Goal: Information Seeking & Learning: Learn about a topic

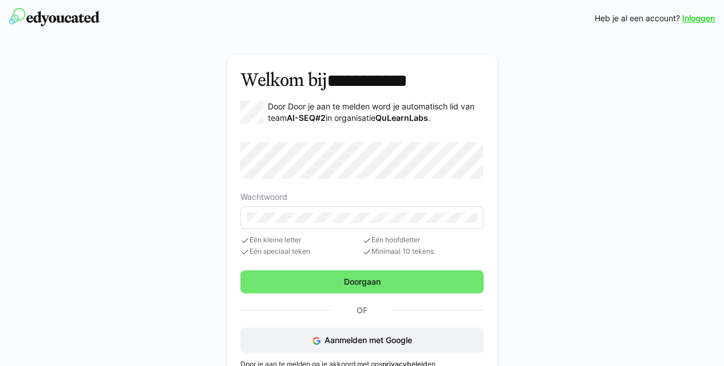
drag, startPoint x: 93, startPoint y: 17, endPoint x: 64, endPoint y: 18, distance: 28.7
click at [64, 18] on div "Inloggen Heb je al een account? Inloggen" at bounding box center [362, 18] width 706 height 37
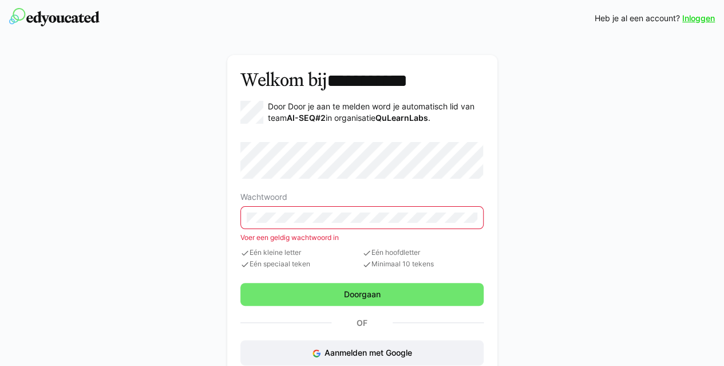
click at [580, 175] on div "**********" at bounding box center [361, 229] width 661 height 365
click at [356, 222] on eds-input at bounding box center [362, 217] width 243 height 23
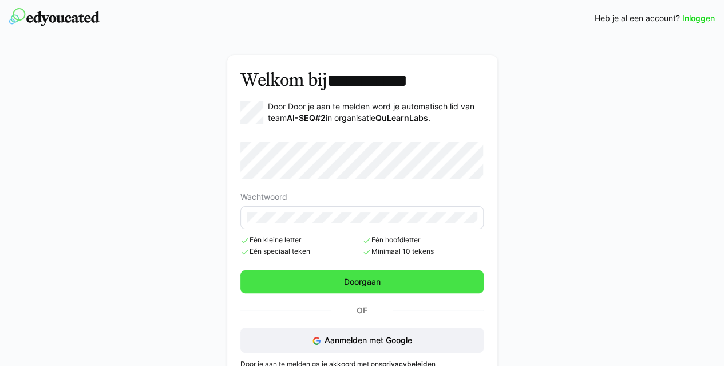
click at [356, 286] on span "Doorgaan" at bounding box center [362, 281] width 40 height 11
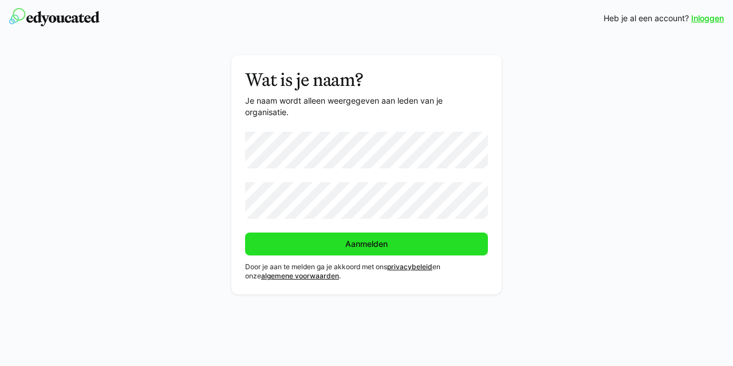
drag, startPoint x: 353, startPoint y: 242, endPoint x: 325, endPoint y: 246, distance: 29.0
drag, startPoint x: 324, startPoint y: 246, endPoint x: 308, endPoint y: 245, distance: 16.1
click at [380, 249] on span "Aanmelden" at bounding box center [367, 243] width 46 height 11
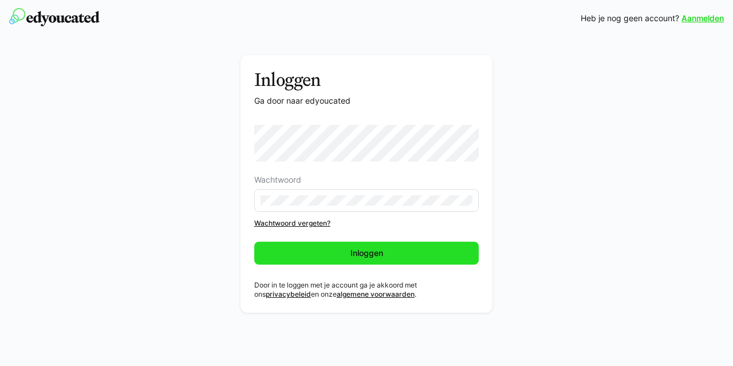
click at [352, 255] on span "Inloggen" at bounding box center [367, 252] width 36 height 11
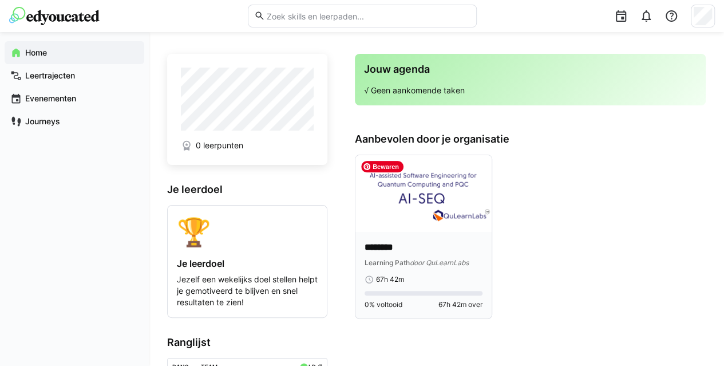
click at [409, 218] on img at bounding box center [424, 193] width 136 height 77
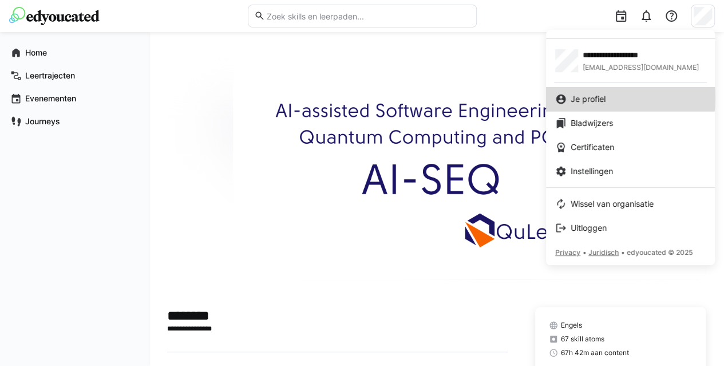
click at [600, 97] on span "Je profiel" at bounding box center [588, 98] width 35 height 11
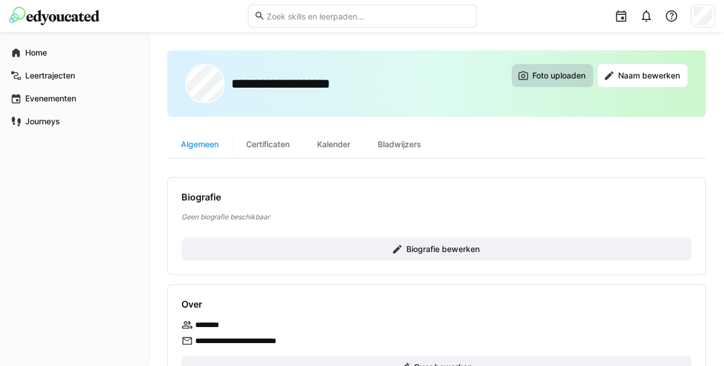
click at [554, 76] on span "Foto uploaden" at bounding box center [559, 75] width 57 height 11
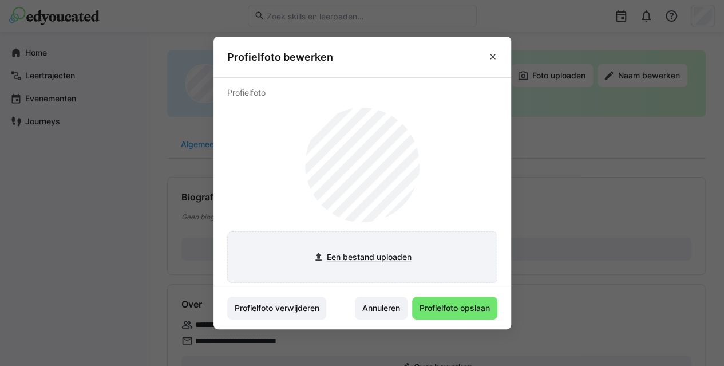
click at [395, 255] on input "file" at bounding box center [362, 257] width 269 height 50
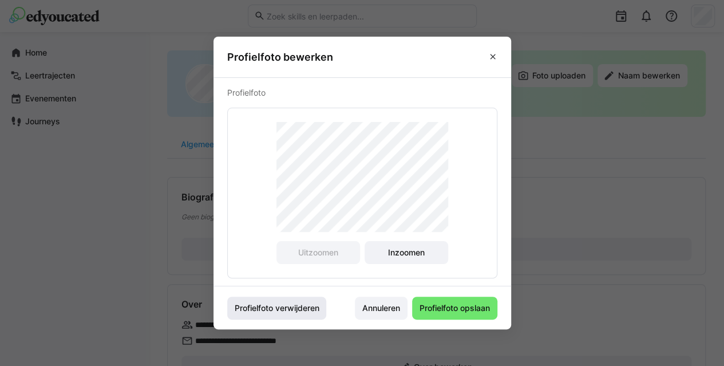
click at [321, 308] on span "Profielfoto verwijderen" at bounding box center [277, 307] width 88 height 11
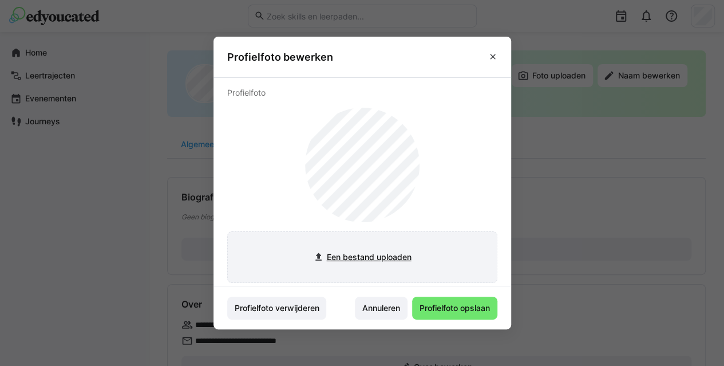
click at [367, 262] on input "file" at bounding box center [362, 257] width 269 height 50
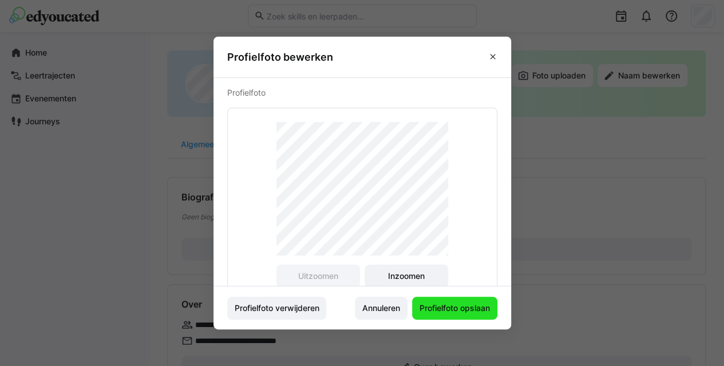
click at [440, 310] on span "Profielfoto opslaan" at bounding box center [455, 307] width 74 height 11
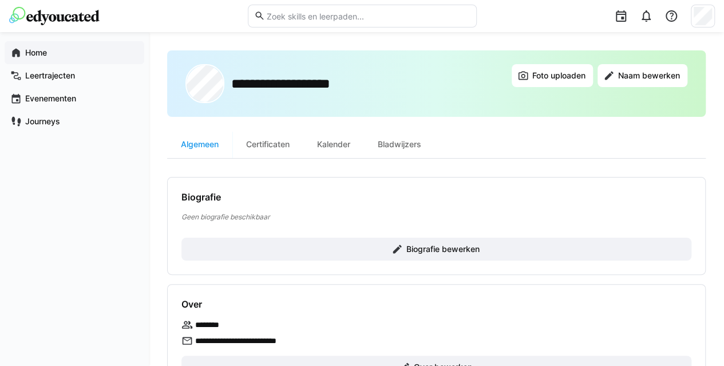
click at [0, 0] on app-navigation-label "Home" at bounding box center [0, 0] width 0 height 0
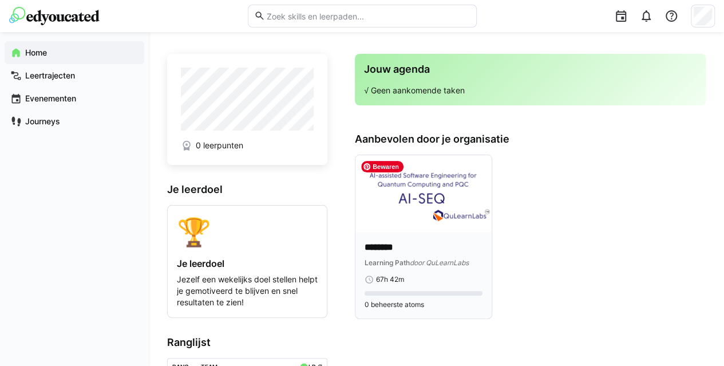
scroll to position [109, 0]
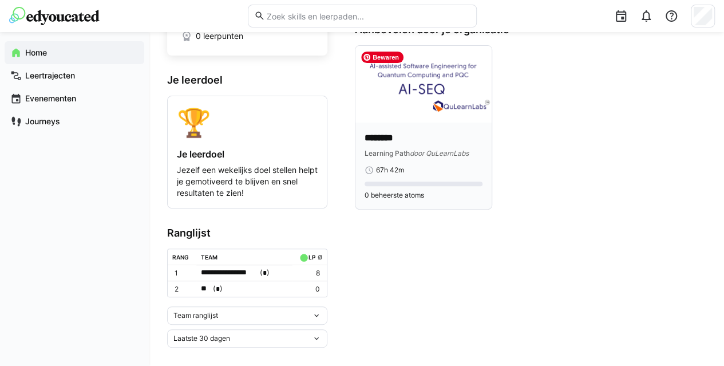
click at [431, 114] on img at bounding box center [424, 84] width 136 height 77
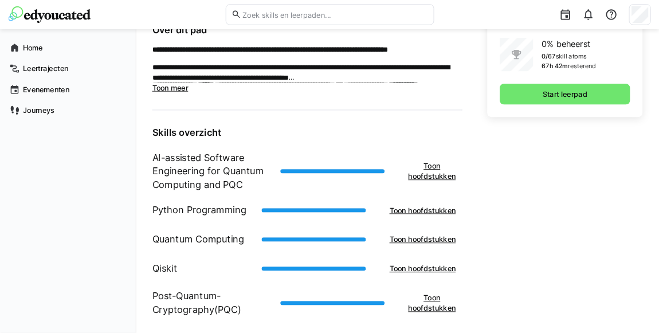
scroll to position [343, 0]
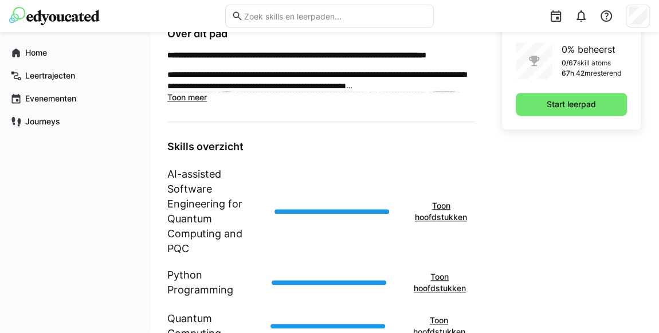
drag, startPoint x: 710, startPoint y: 1, endPoint x: 393, endPoint y: 151, distance: 350.7
click at [393, 151] on h3 "Skills overzicht" at bounding box center [320, 146] width 307 height 13
click at [449, 218] on span "Toon hoofdstukken" at bounding box center [441, 211] width 56 height 23
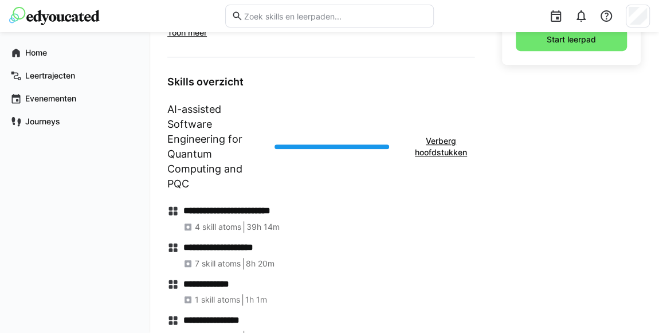
scroll to position [283, 0]
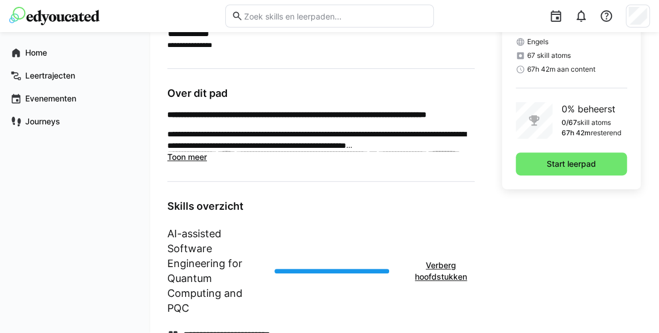
click at [190, 248] on h1 "AI-assisted Software Engineering for Quantum Computing and PQC" at bounding box center [216, 270] width 98 height 89
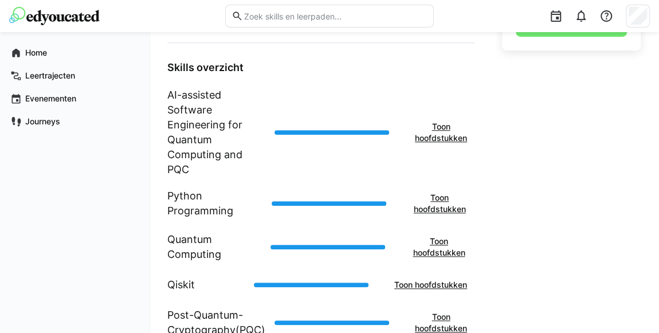
scroll to position [449, 0]
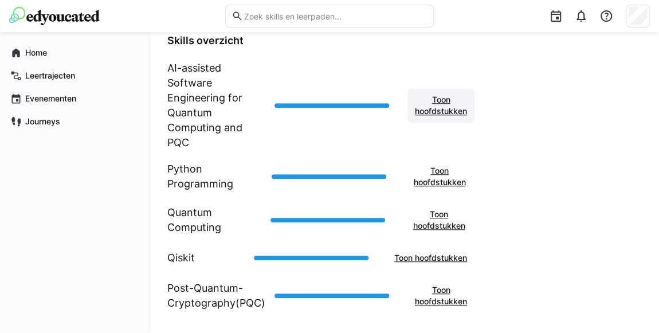
click at [432, 101] on span "Toon hoofdstukken" at bounding box center [441, 105] width 56 height 23
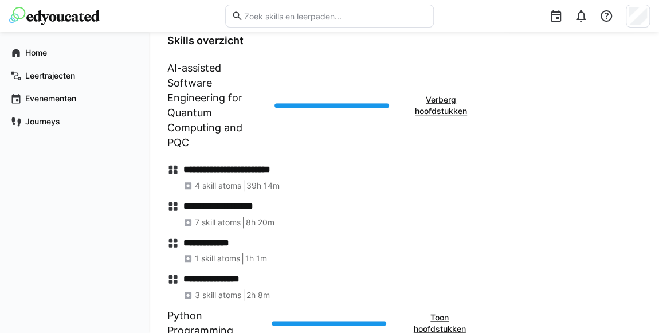
click at [228, 166] on h4 "**********" at bounding box center [328, 169] width 290 height 11
click at [216, 185] on span "4 skill atoms" at bounding box center [218, 185] width 46 height 11
click at [215, 212] on div "**********" at bounding box center [328, 213] width 291 height 27
click at [214, 220] on span "7 skill atoms" at bounding box center [218, 221] width 46 height 11
click at [261, 219] on span "8h 20m" at bounding box center [260, 221] width 29 height 11
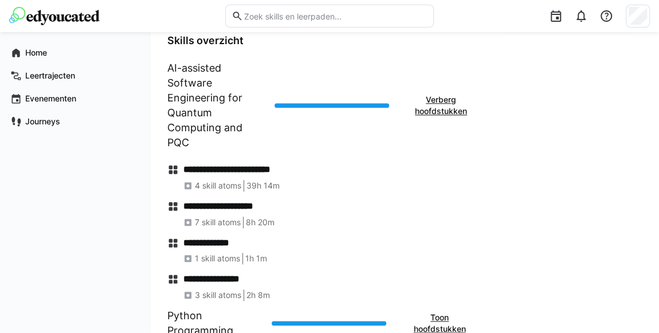
click at [218, 171] on h4 "**********" at bounding box center [328, 169] width 290 height 11
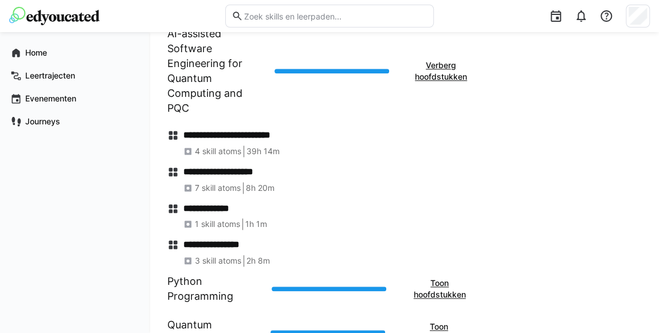
scroll to position [553, 0]
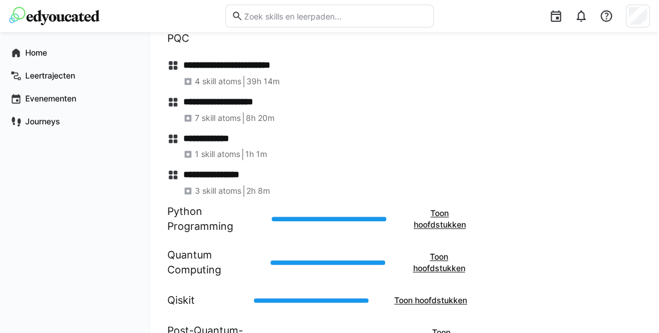
click at [234, 169] on h4 "**********" at bounding box center [328, 174] width 290 height 11
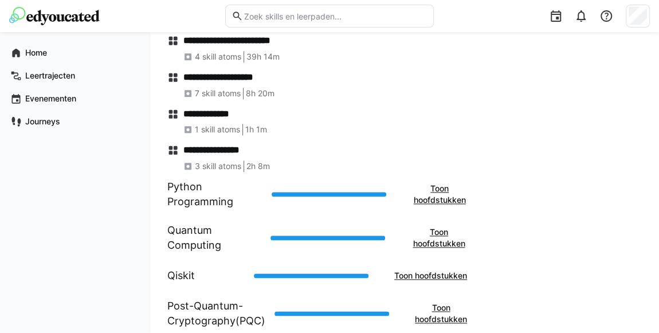
scroll to position [596, 0]
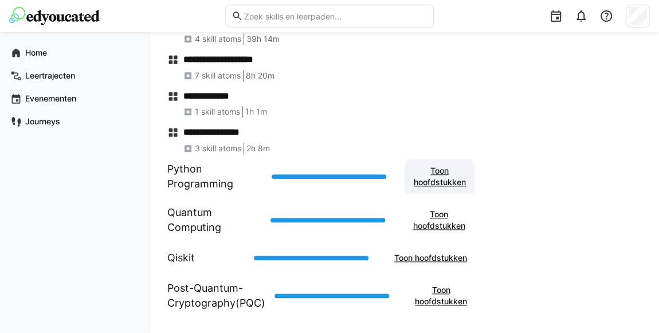
click at [442, 182] on span "Toon hoofdstukken" at bounding box center [439, 176] width 58 height 23
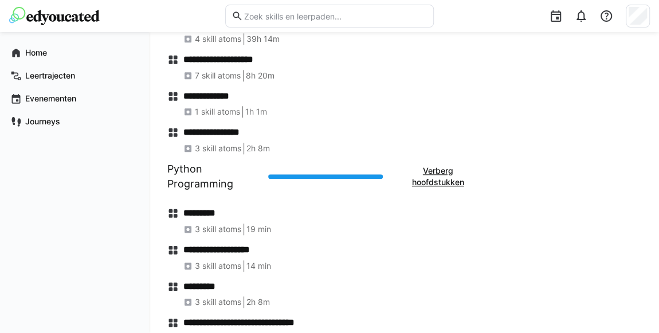
click at [212, 210] on h4 "*********" at bounding box center [328, 212] width 290 height 11
click at [216, 226] on span "3 skill atoms" at bounding box center [218, 228] width 46 height 11
click at [213, 248] on h4 "**********" at bounding box center [328, 249] width 290 height 11
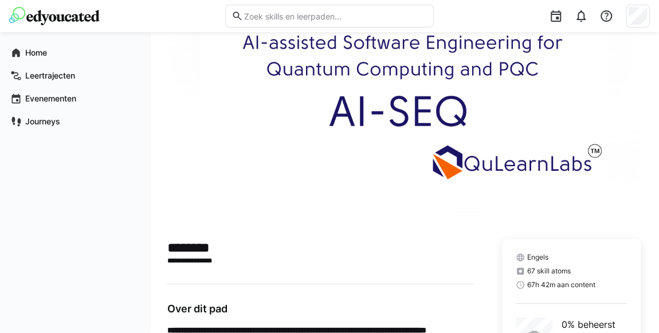
scroll to position [260, 0]
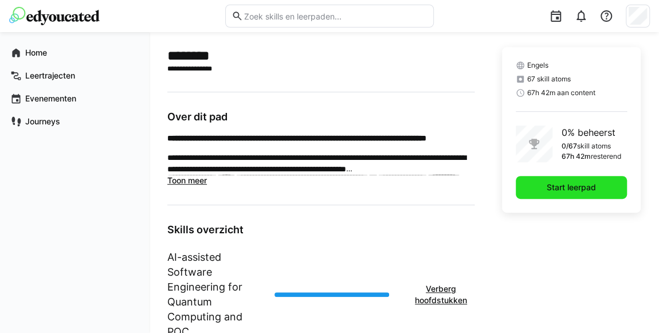
click at [591, 186] on span "Start leerpad" at bounding box center [571, 187] width 53 height 11
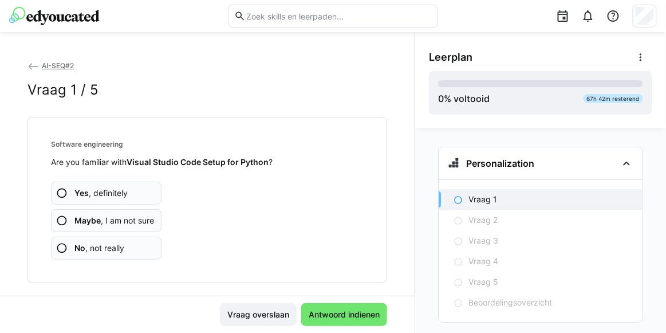
scroll to position [13, 0]
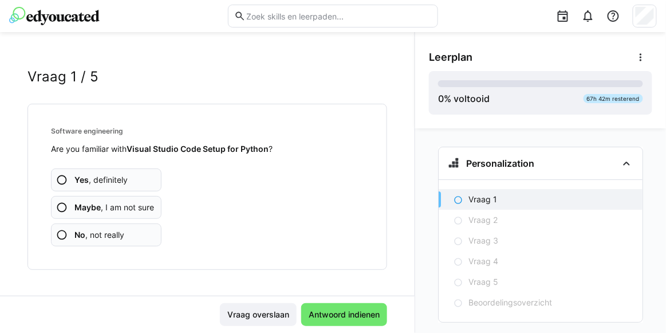
click at [65, 180] on eds-icon at bounding box center [61, 179] width 11 height 11
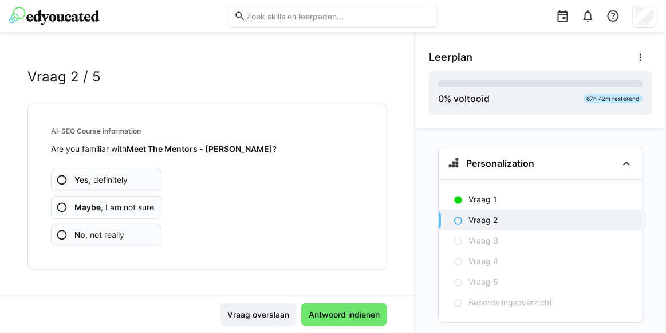
click at [69, 178] on app-assessment-question-radio "Yes , definitely" at bounding box center [106, 179] width 111 height 23
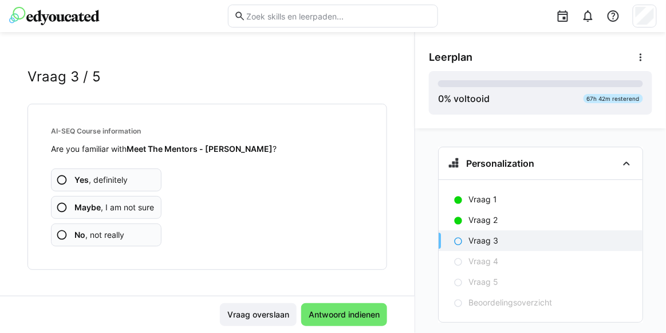
click at [71, 214] on app-assessment-question-radio "Maybe , I am not sure" at bounding box center [106, 207] width 111 height 23
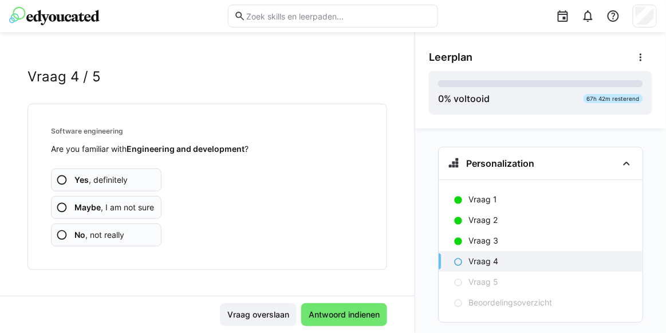
click at [69, 179] on app-assessment-question-radio "Yes , definitely" at bounding box center [106, 179] width 111 height 23
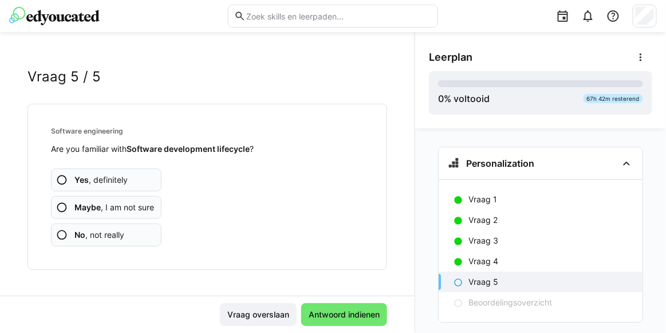
click at [88, 179] on b "Yes" at bounding box center [81, 180] width 14 height 10
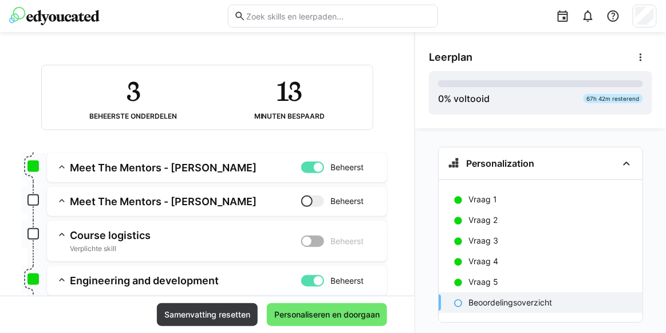
scroll to position [104, 0]
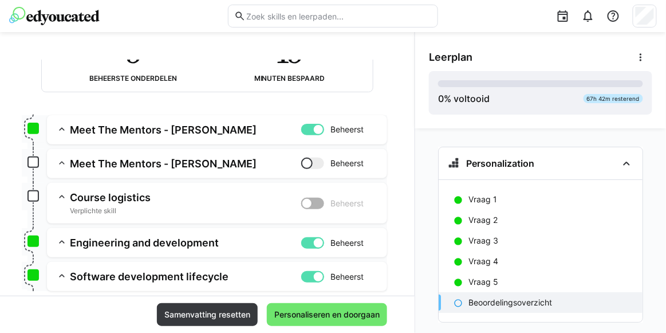
click at [307, 160] on div at bounding box center [312, 162] width 23 height 11
click at [313, 160] on div at bounding box center [318, 162] width 11 height 11
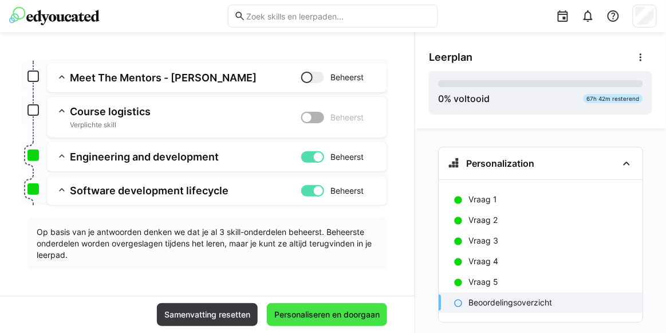
click at [309, 312] on span "Personaliseren en doorgaan" at bounding box center [327, 314] width 109 height 11
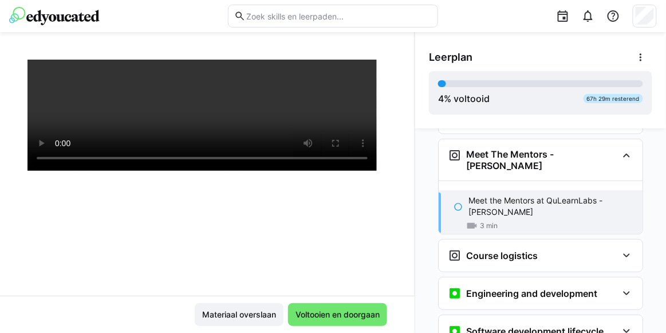
scroll to position [206, 0]
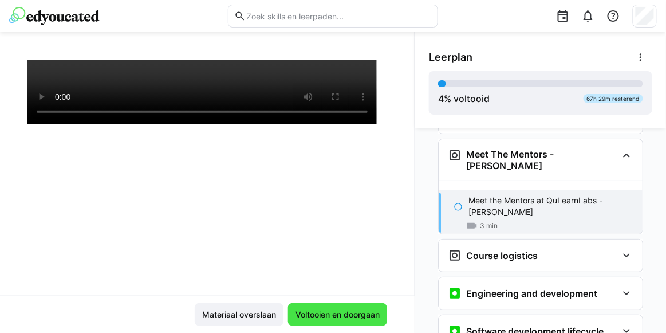
click at [325, 310] on span "Voltooien en doorgaan" at bounding box center [338, 314] width 88 height 11
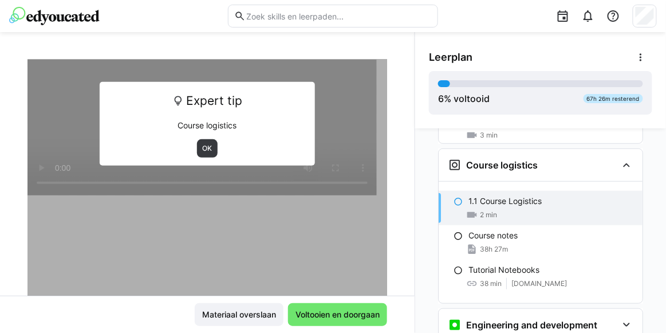
scroll to position [38, 0]
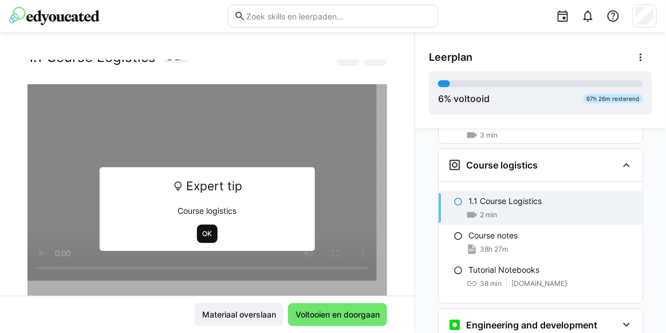
click at [203, 232] on span "OK" at bounding box center [208, 233] width 12 height 9
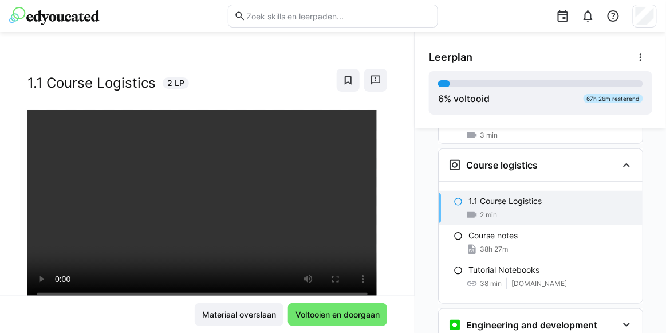
scroll to position [0, 0]
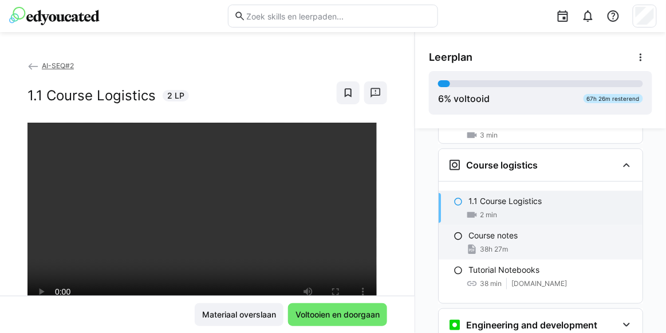
click at [485, 230] on p "Course notes" at bounding box center [492, 235] width 49 height 11
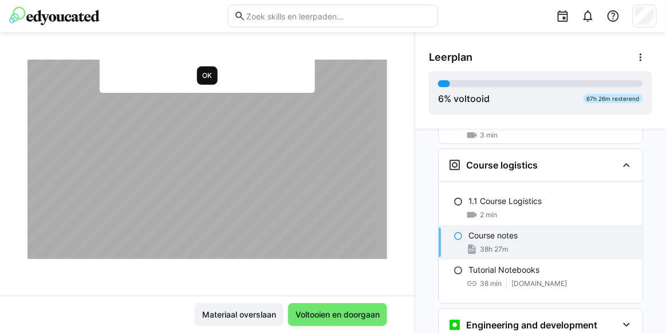
scroll to position [52, 0]
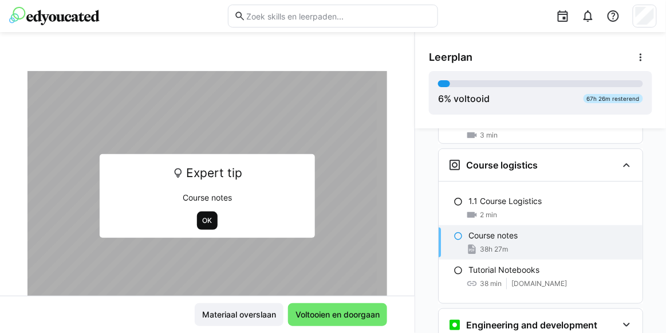
click at [206, 224] on span "OK" at bounding box center [207, 220] width 21 height 18
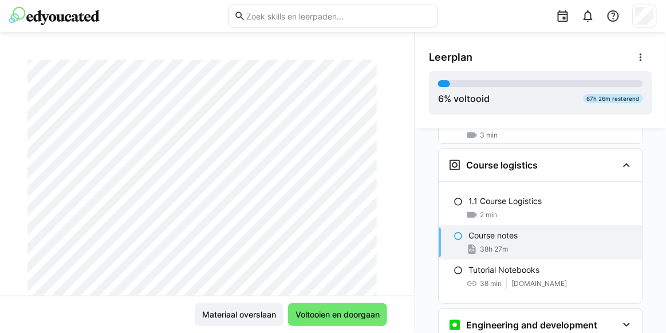
scroll to position [0, 0]
